Goal: Navigation & Orientation: Find specific page/section

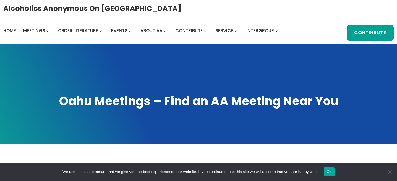
click at [41, 36] on div "Alcoholics Anonymous on [GEOGRAPHIC_DATA] Home Meetings Physical Meetings Onlin…" at bounding box center [198, 21] width 391 height 37
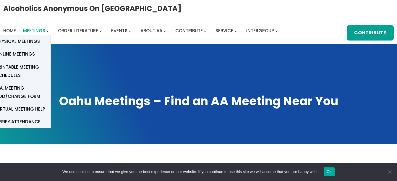
click at [38, 30] on span "Meetings" at bounding box center [34, 31] width 22 height 6
click at [18, 56] on span "Online Meetings" at bounding box center [15, 54] width 39 height 8
click at [34, 31] on span "Meetings" at bounding box center [34, 31] width 22 height 6
